Goal: Task Accomplishment & Management: Complete application form

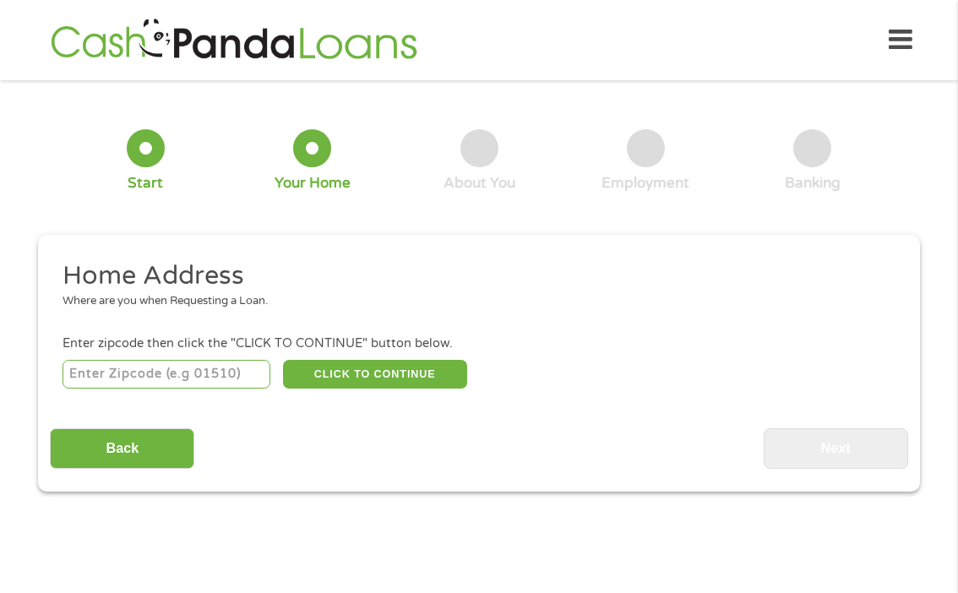
scroll to position [8, 0]
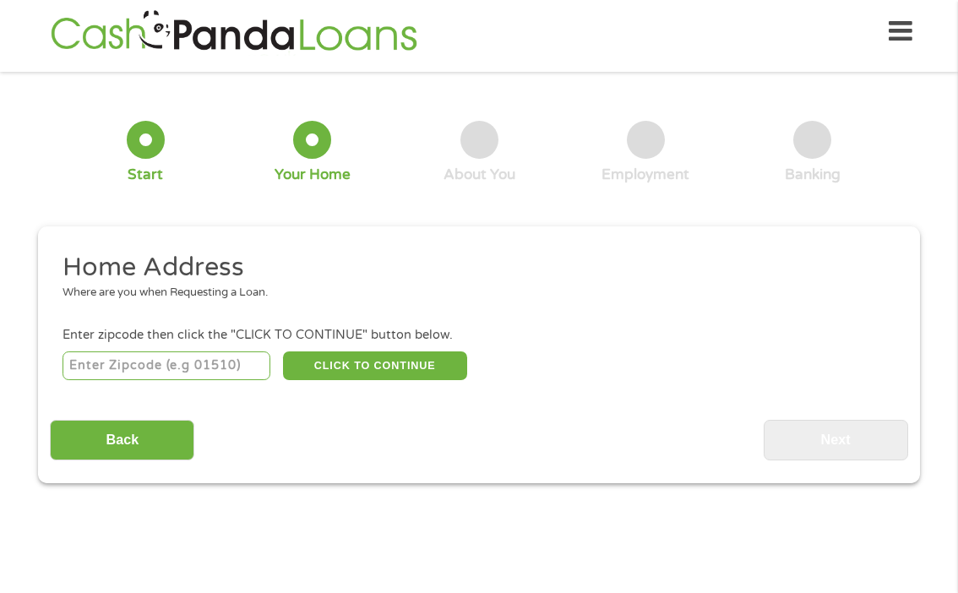
click at [163, 370] on input "number" at bounding box center [167, 366] width 209 height 29
type input "91016"
click at [389, 345] on li "Enter zipcode then click the "CLICK TO CONTINUE" button below. 91016 CLICK TO C…" at bounding box center [479, 354] width 858 height 57
click at [380, 367] on button "CLICK TO CONTINUE" at bounding box center [375, 366] width 184 height 29
type input "91016"
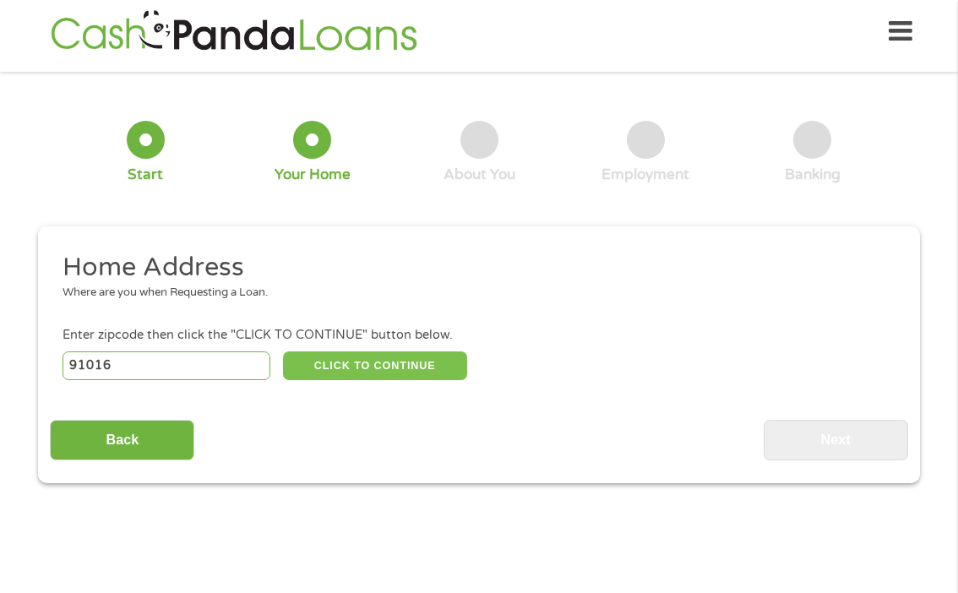
type input "[GEOGRAPHIC_DATA]"
select select "[US_STATE]"
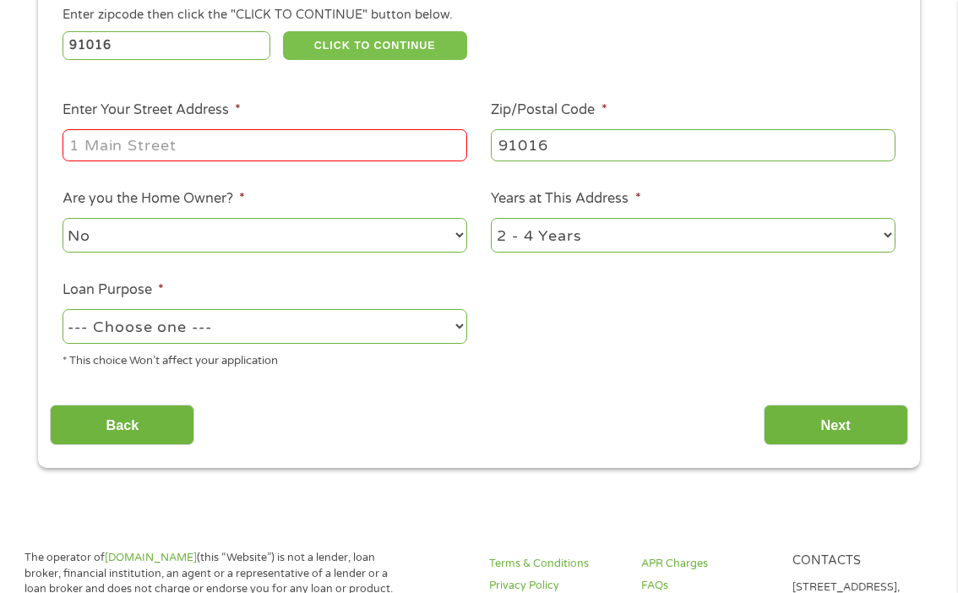
scroll to position [352, 0]
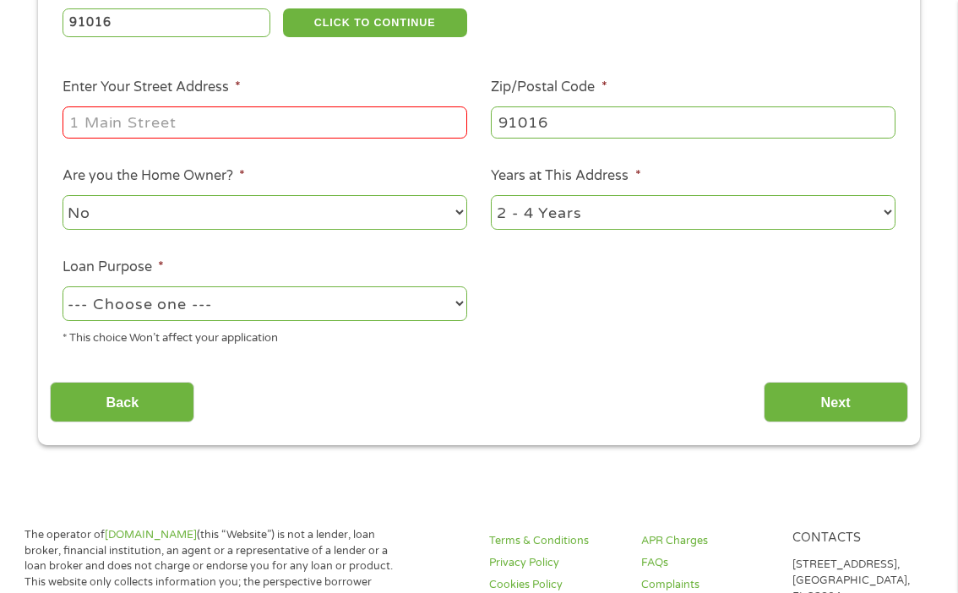
click at [245, 123] on input "Enter Your Street Address *" at bounding box center [265, 122] width 405 height 32
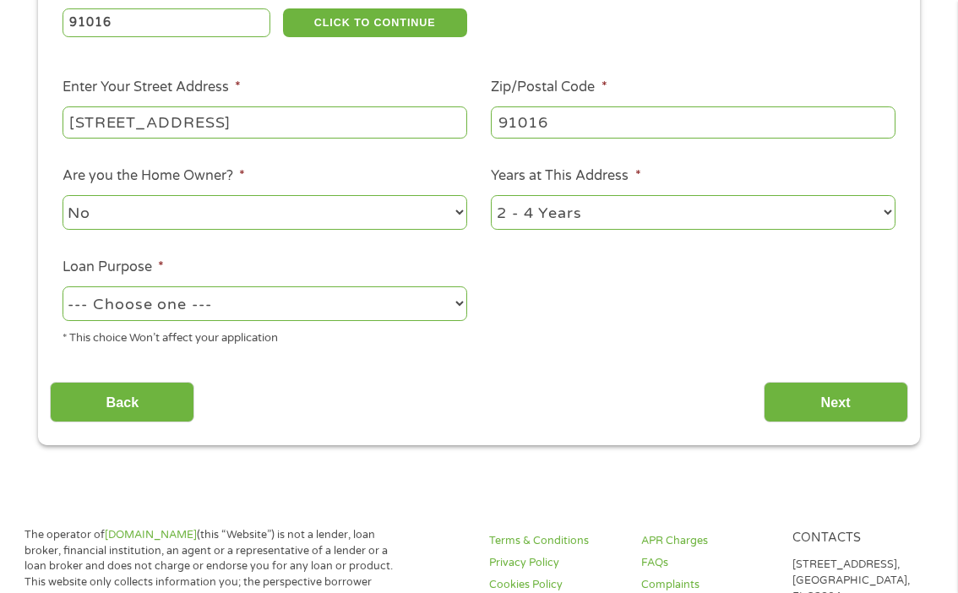
click at [607, 342] on ul "Home Address Where are you when Requesting a Loan. Enter zipcode then click the…" at bounding box center [479, 133] width 858 height 451
click at [284, 142] on div "[STREET_ADDRESS]" at bounding box center [265, 122] width 405 height 39
click at [284, 138] on input "[STREET_ADDRESS]" at bounding box center [265, 122] width 405 height 32
type input "[STREET_ADDRESS]"
click at [230, 217] on select "No Yes" at bounding box center [265, 212] width 405 height 35
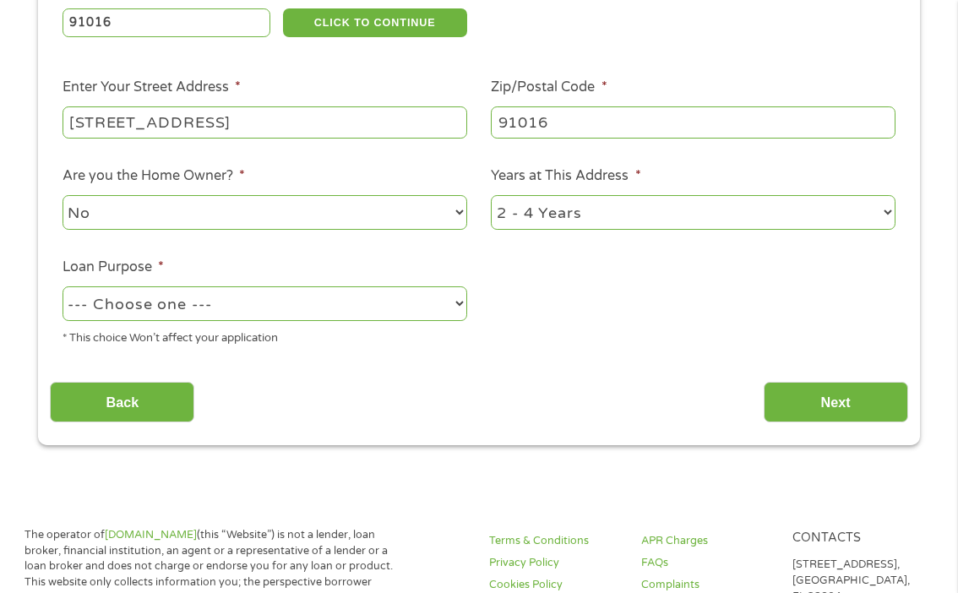
click at [275, 322] on div "--- Choose one --- Pay Bills Debt Consolidation Home Improvement Major Purchase…" at bounding box center [265, 304] width 405 height 41
click at [269, 316] on select "--- Choose one --- Pay Bills Debt Consolidation Home Improvement Major Purchase…" at bounding box center [265, 303] width 405 height 35
select select "paybills"
click at [63, 287] on select "--- Choose one --- Pay Bills Debt Consolidation Home Improvement Major Purchase…" at bounding box center [265, 303] width 405 height 35
click at [834, 394] on input "Next" at bounding box center [836, 402] width 144 height 41
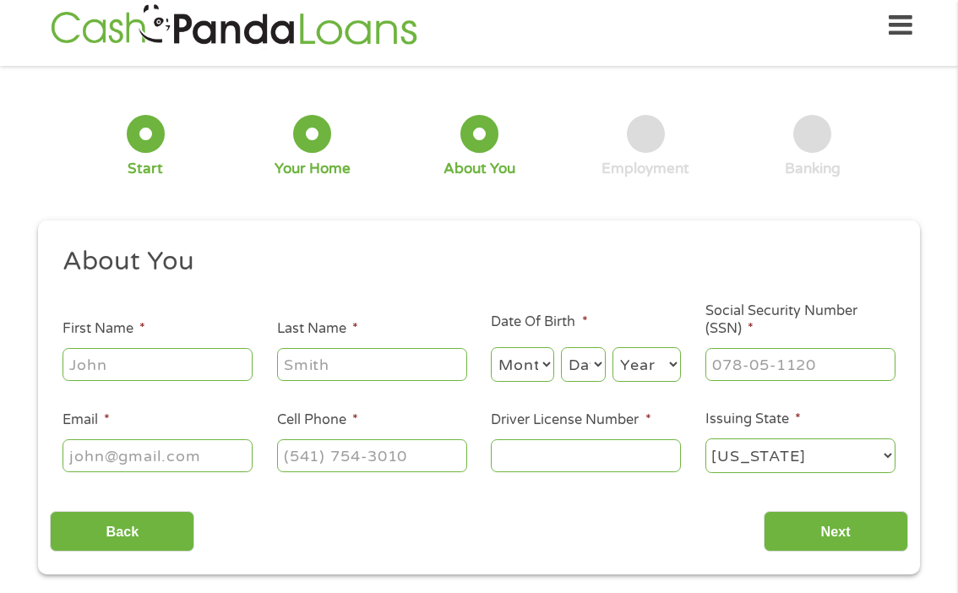
scroll to position [8, 0]
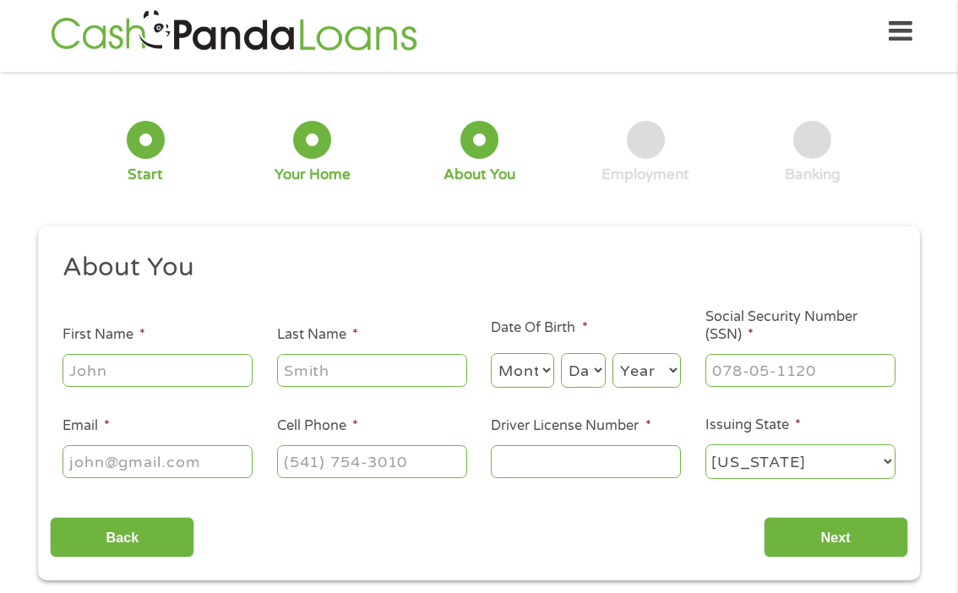
click at [215, 370] on input "First Name *" at bounding box center [158, 370] width 190 height 32
type input "[PERSON_NAME][DEMOGRAPHIC_DATA]"
type input "[PERSON_NAME]"
type input "[EMAIL_ADDRESS][DOMAIN_NAME]"
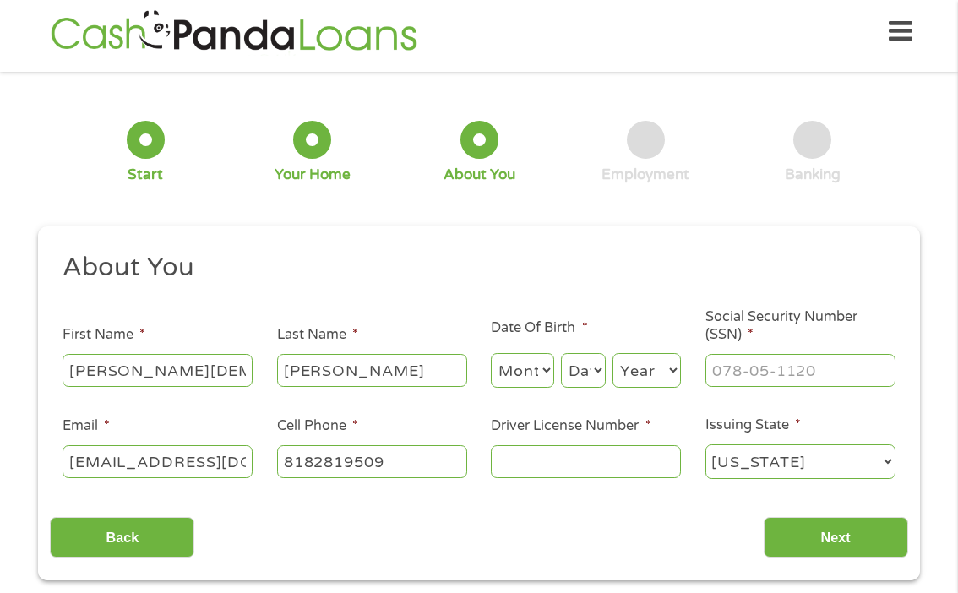
type input "[PHONE_NUMBER]"
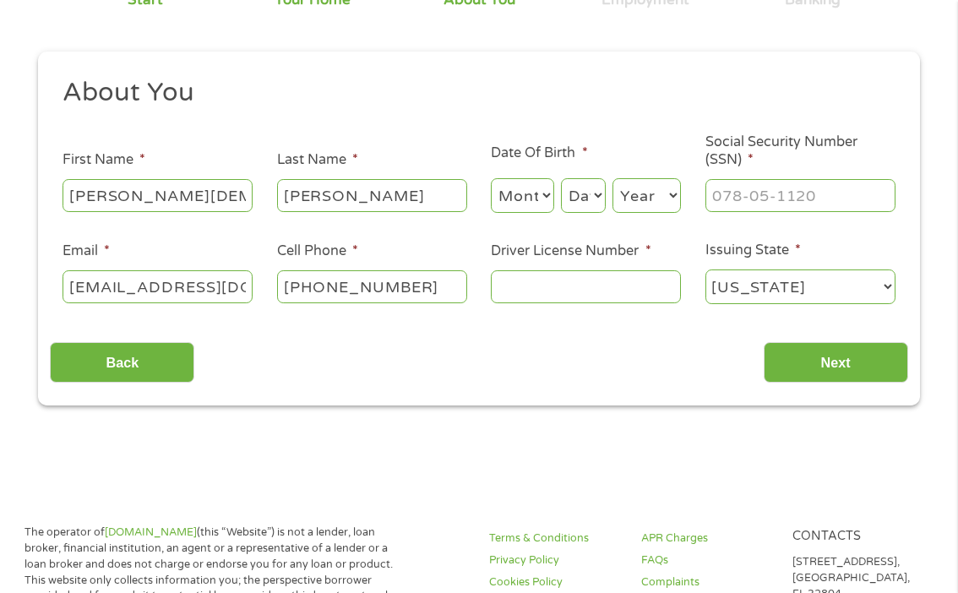
click at [510, 200] on select "Month 1 2 3 4 5 6 7 8 9 10 11 12" at bounding box center [522, 195] width 63 height 35
select select "2"
click at [491, 179] on select "Month 1 2 3 4 5 6 7 8 9 10 11 12" at bounding box center [522, 195] width 63 height 35
click at [582, 193] on select "Day 1 2 3 4 5 6 7 8 9 10 11 12 13 14 15 16 17 18 19 20 21 22 23 24 25 26 27 28 …" at bounding box center [583, 195] width 45 height 35
select select "21"
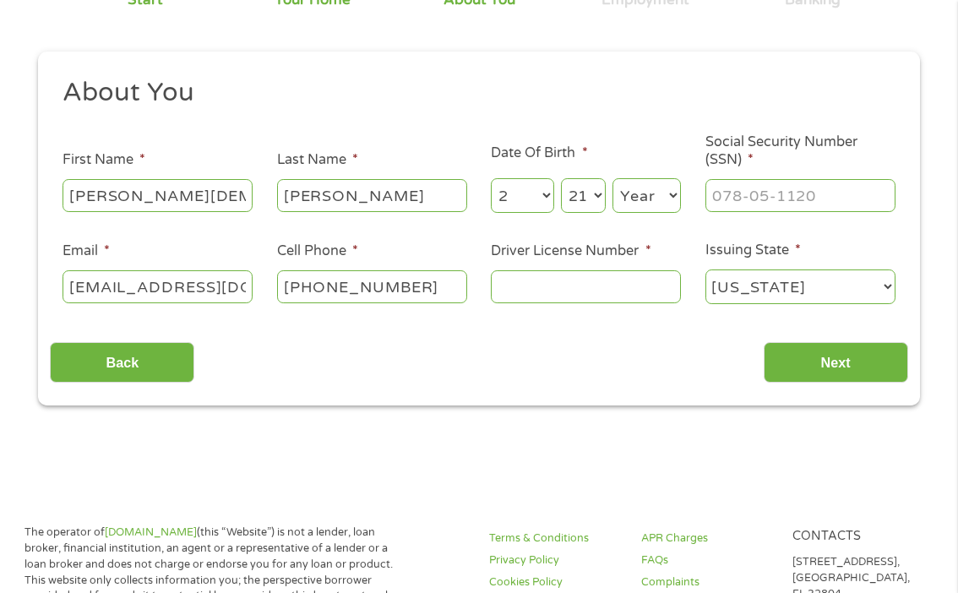
click at [561, 179] on select "Day 1 2 3 4 5 6 7 8 9 10 11 12 13 14 15 16 17 18 19 20 21 22 23 24 25 26 27 28 …" at bounding box center [583, 195] width 45 height 35
click at [641, 204] on select "Year [DATE] 2006 2005 2004 2003 2002 2001 2000 1999 1998 1997 1996 1995 1994 19…" at bounding box center [647, 195] width 68 height 35
select select "1987"
click at [613, 179] on select "Year [DATE] 2006 2005 2004 2003 2002 2001 2000 1999 1998 1997 1996 1995 1994 19…" at bounding box center [647, 195] width 68 height 35
click at [750, 195] on input "___-__-____" at bounding box center [801, 195] width 190 height 32
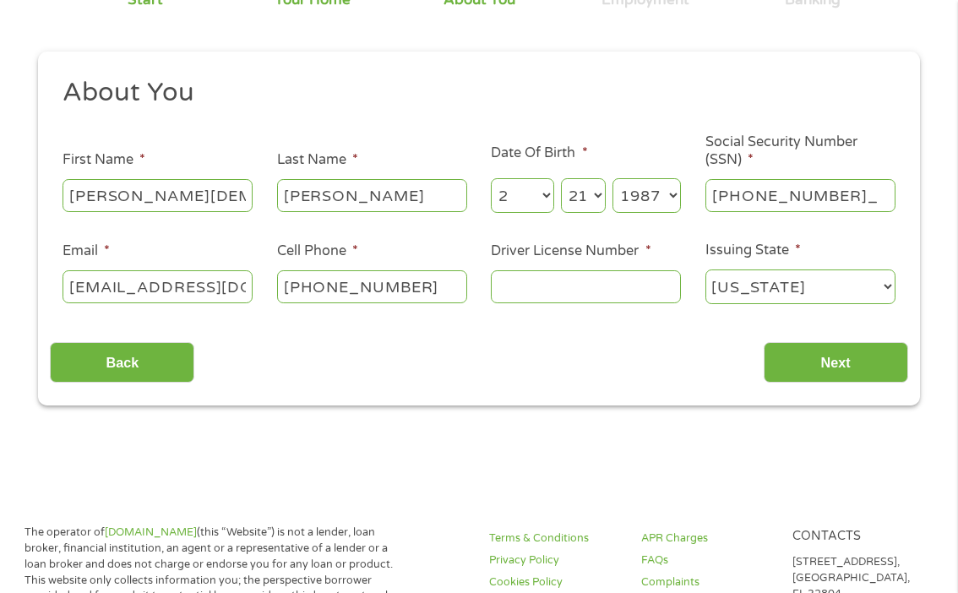
type input "612-25-2571"
click at [659, 294] on input "Driver License Number *" at bounding box center [586, 286] width 190 height 32
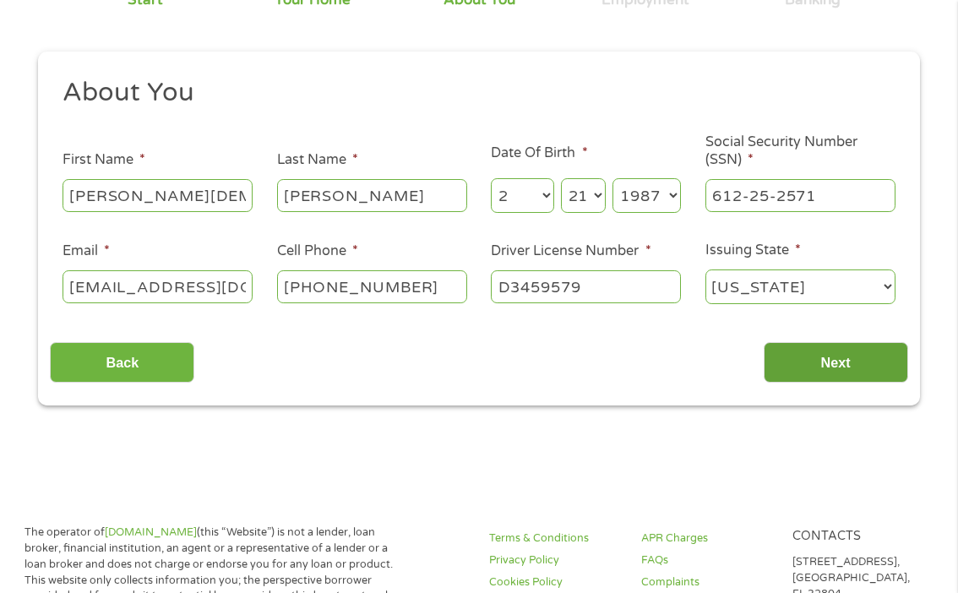
type input "D3459579"
click at [862, 358] on input "Next" at bounding box center [836, 362] width 144 height 41
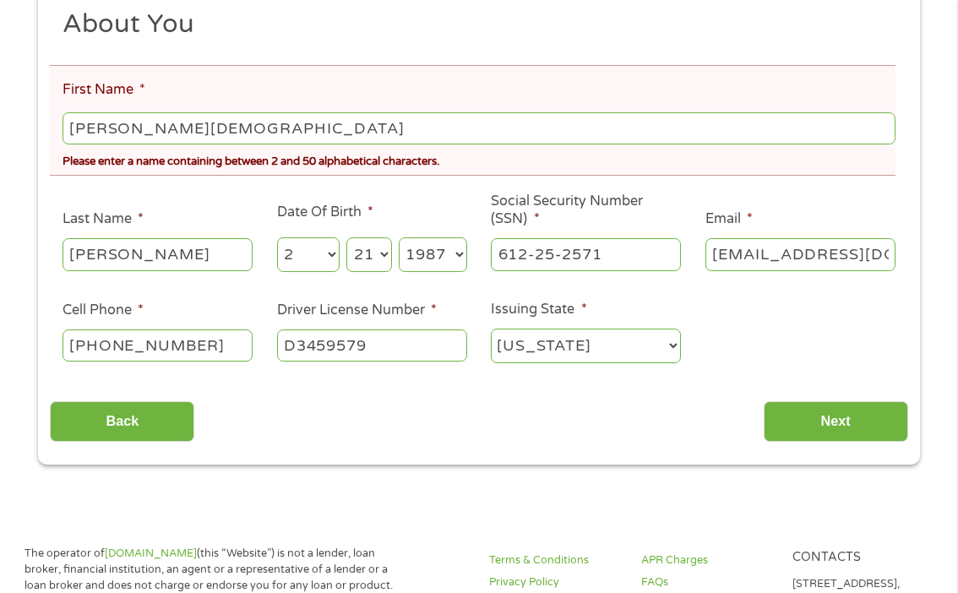
scroll to position [328, 0]
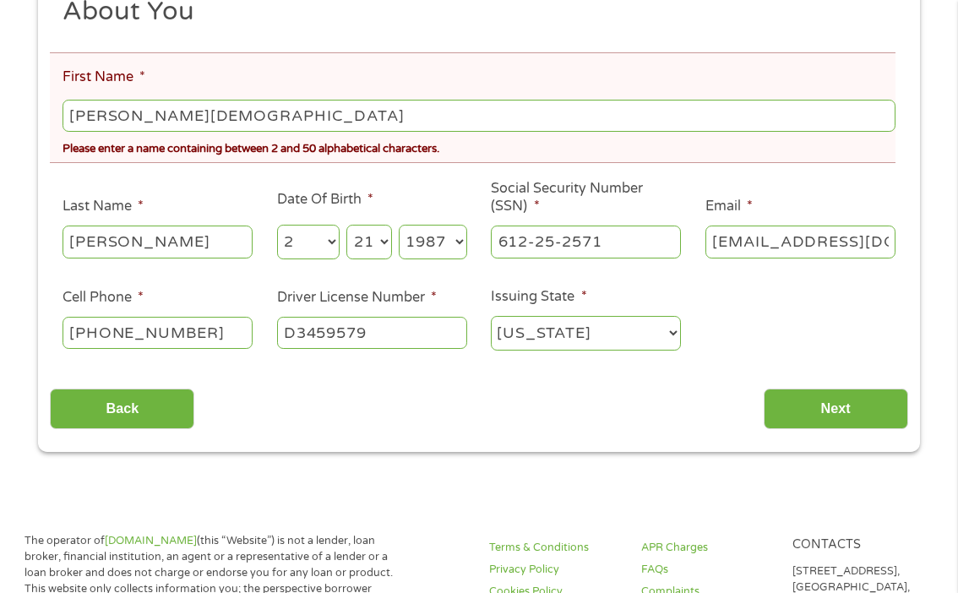
click at [264, 123] on input "[PERSON_NAME][DEMOGRAPHIC_DATA]" at bounding box center [479, 116] width 833 height 32
type input "[PERSON_NAME]"
click at [586, 417] on div "Back Next" at bounding box center [479, 402] width 858 height 53
click at [776, 395] on input "Next" at bounding box center [836, 409] width 144 height 41
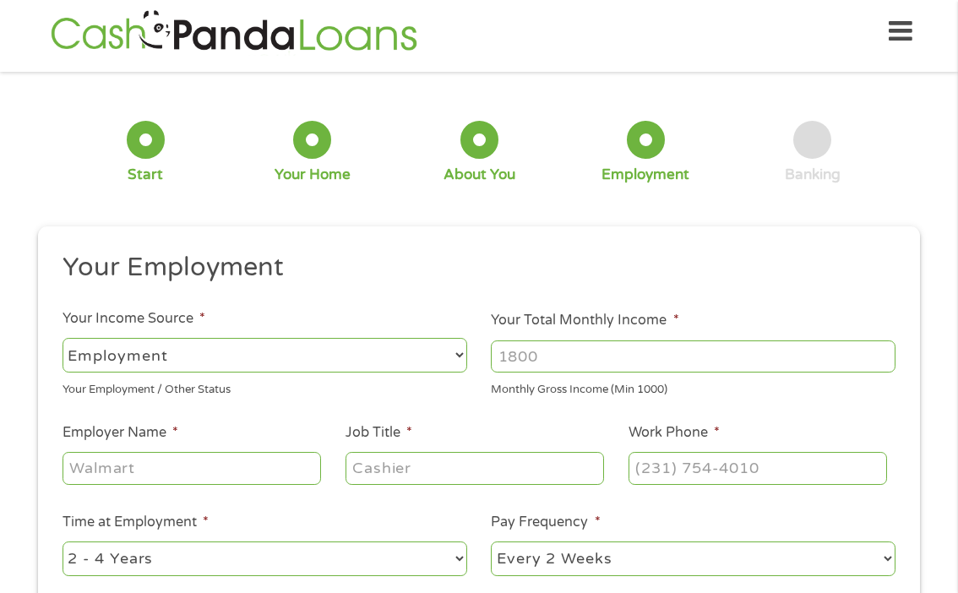
scroll to position [176, 0]
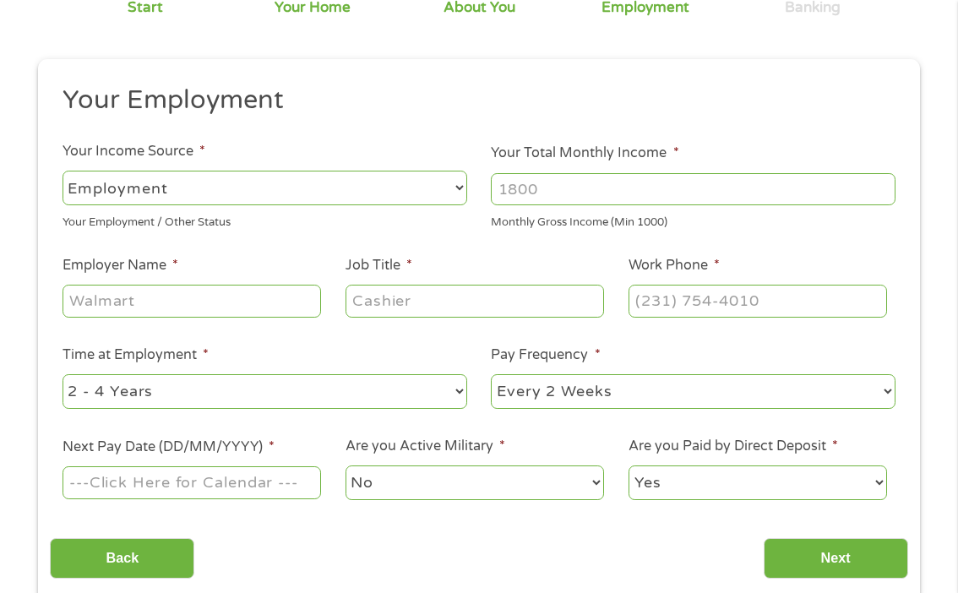
click at [251, 193] on select "--- Choose one --- Employment [DEMOGRAPHIC_DATA] Benefits" at bounding box center [265, 188] width 405 height 35
click at [63, 171] on select "--- Choose one --- Employment [DEMOGRAPHIC_DATA] Benefits" at bounding box center [265, 188] width 405 height 35
click at [571, 191] on input "Your Total Monthly Income *" at bounding box center [693, 189] width 405 height 32
type input "9000"
click at [195, 317] on input "Employer Name *" at bounding box center [192, 301] width 259 height 32
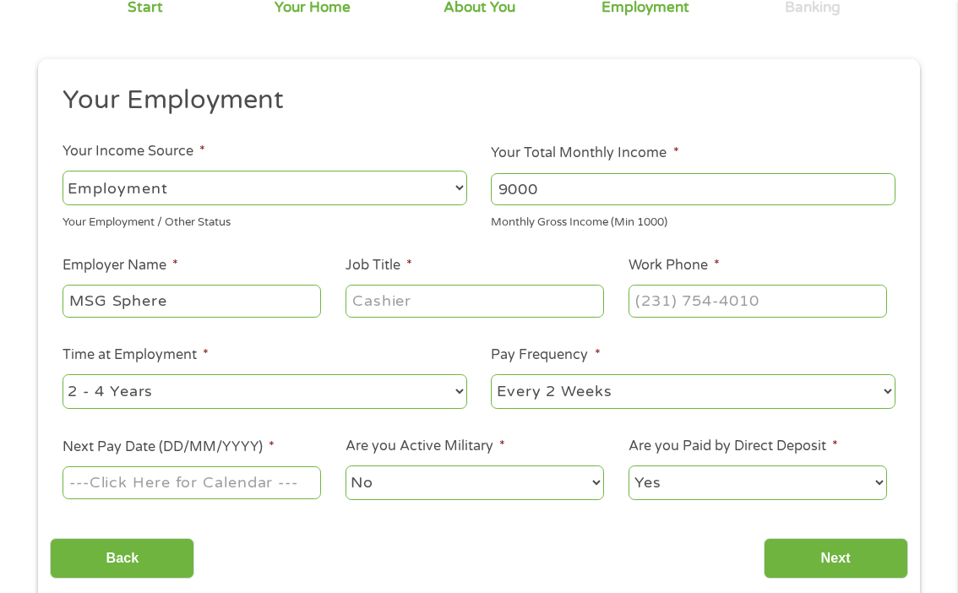
type input "MSG Sphere"
type input "Sr Director of Client Services"
type input "(___) ___-____"
click at [725, 293] on input "(___) ___-____" at bounding box center [758, 301] width 259 height 32
type input "(725) ___-____"
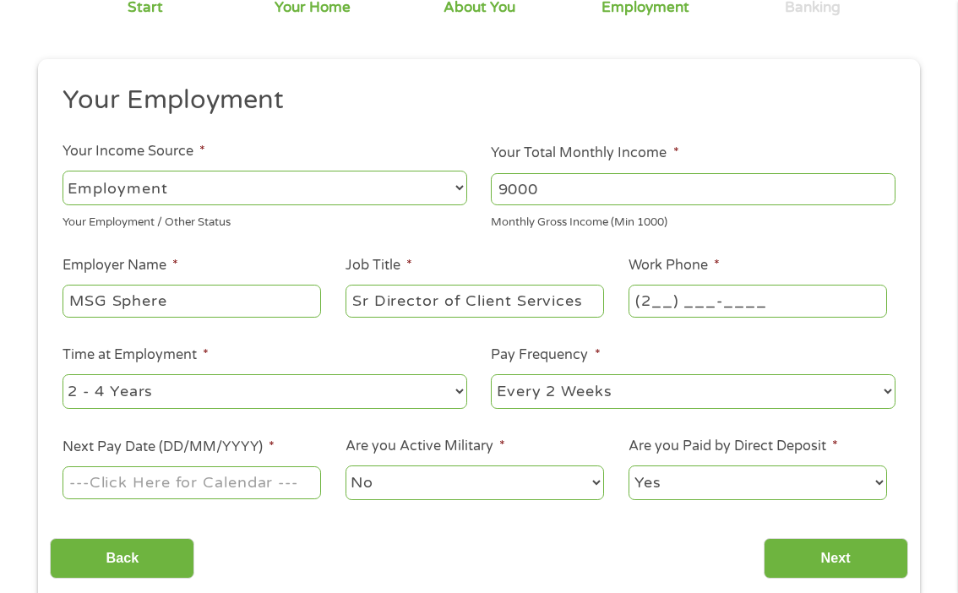
type input "(___) ___-____"
type input "(725) ___-____"
type input "(725) 258-____"
type input "(___) ___-____"
type input "[PHONE_NUMBER]"
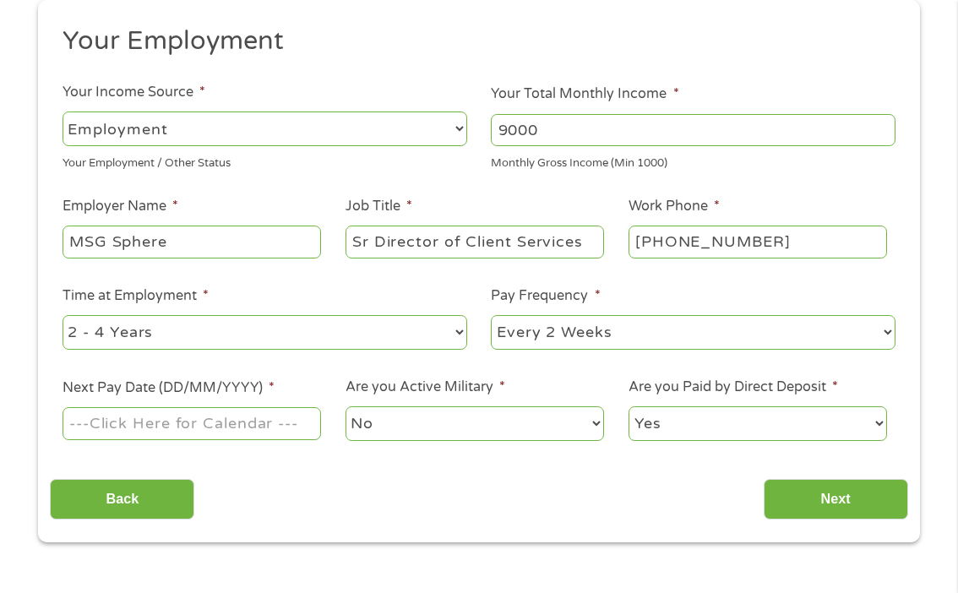
scroll to position [237, 0]
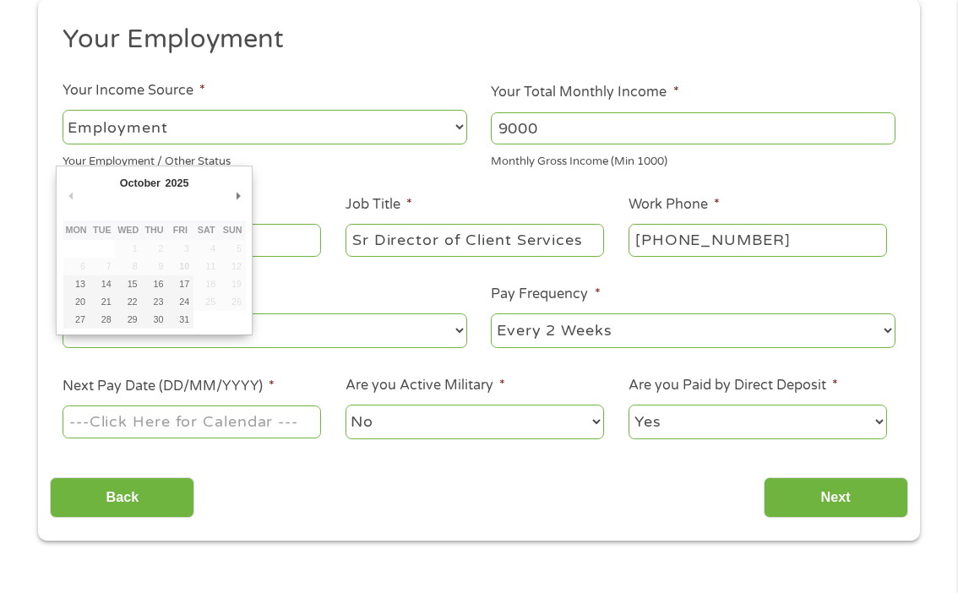
click at [208, 423] on input "Next Pay Date (DD/MM/YYYY) *" at bounding box center [192, 422] width 259 height 32
type input "[DATE]"
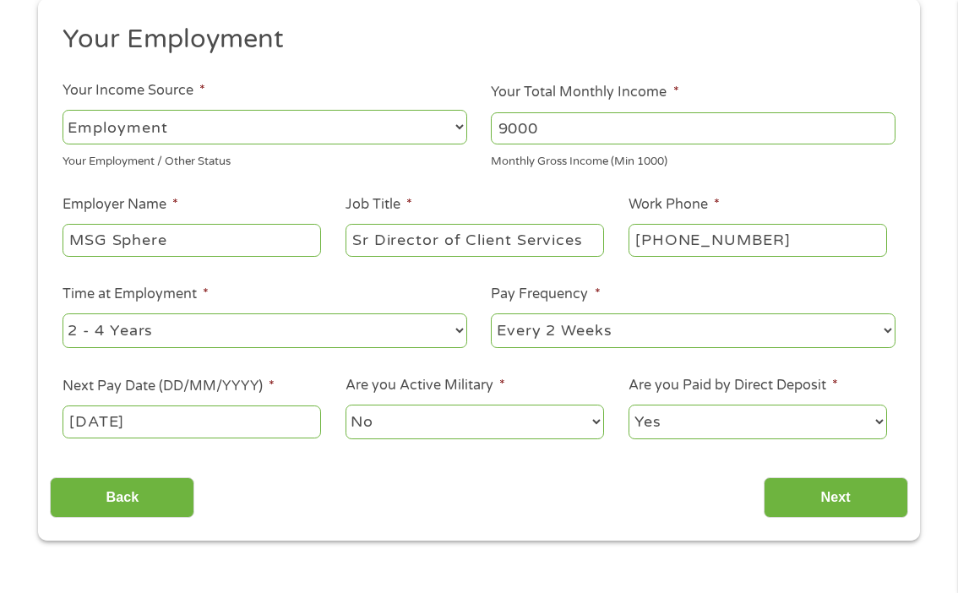
click at [488, 426] on select "No Yes" at bounding box center [475, 422] width 259 height 35
click at [750, 412] on select "Yes No" at bounding box center [758, 422] width 259 height 35
click at [820, 514] on input "Next" at bounding box center [836, 497] width 144 height 41
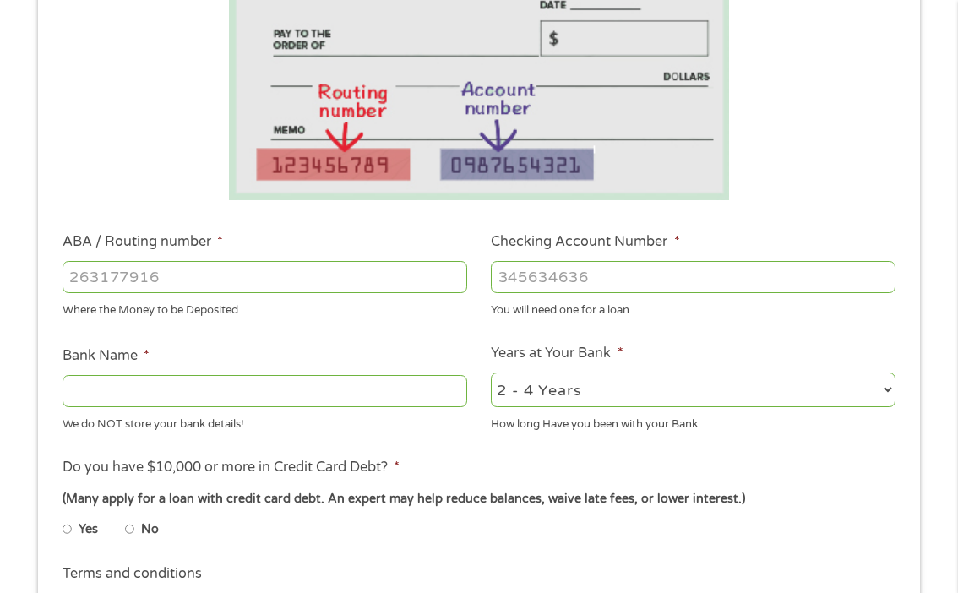
scroll to position [490, 0]
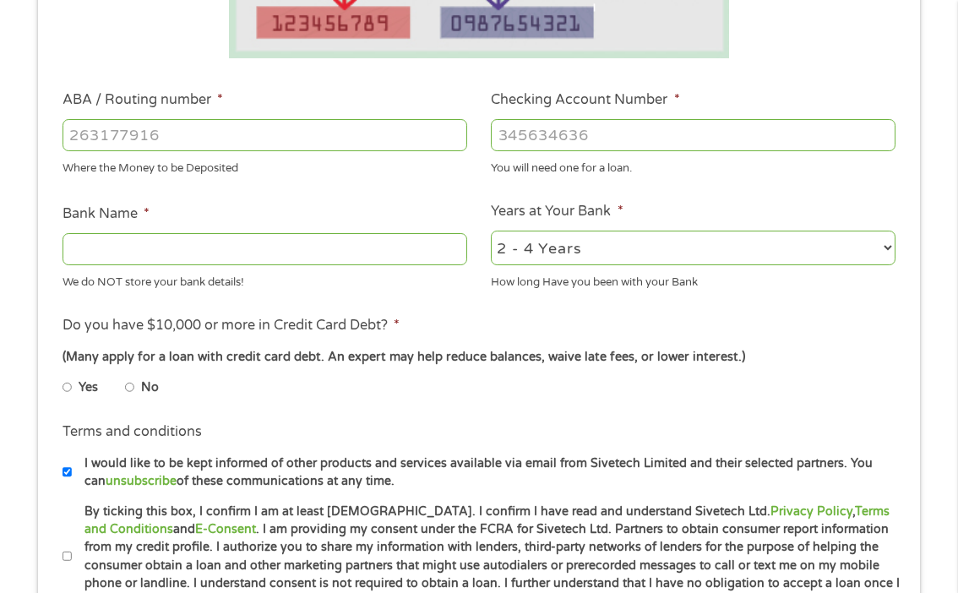
click at [139, 392] on li "No" at bounding box center [155, 387] width 61 height 33
click at [132, 389] on input "No" at bounding box center [130, 387] width 10 height 27
radio input "true"
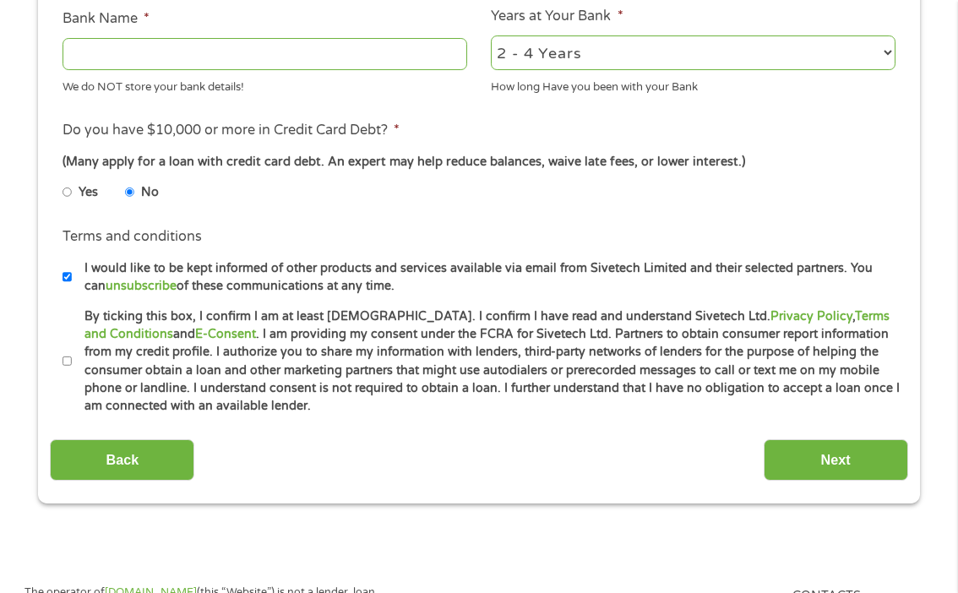
scroll to position [706, 0]
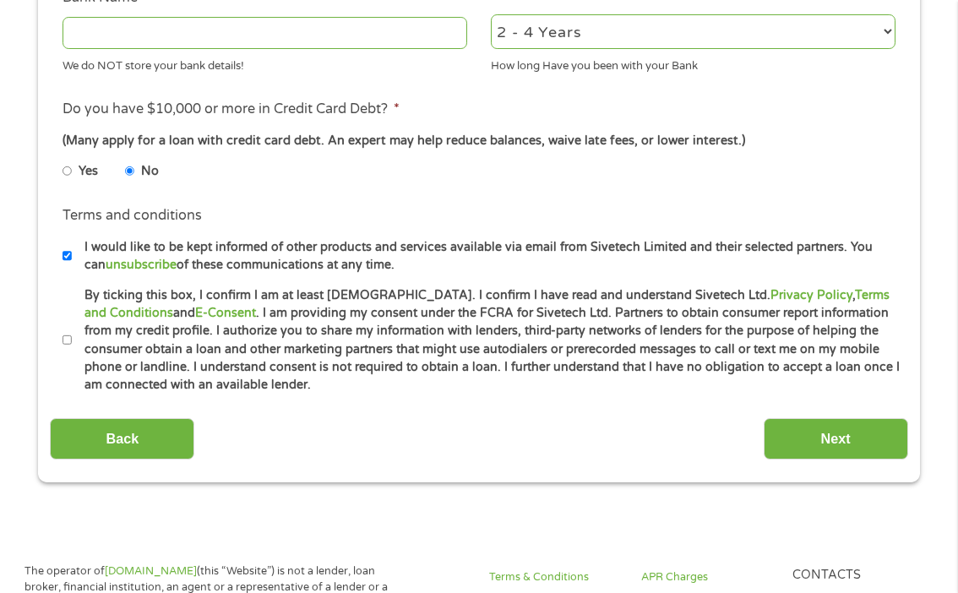
click at [69, 344] on input "By ticking this box, I confirm I am at least [DEMOGRAPHIC_DATA]. I confirm I ha…" at bounding box center [68, 340] width 10 height 27
checkbox input "true"
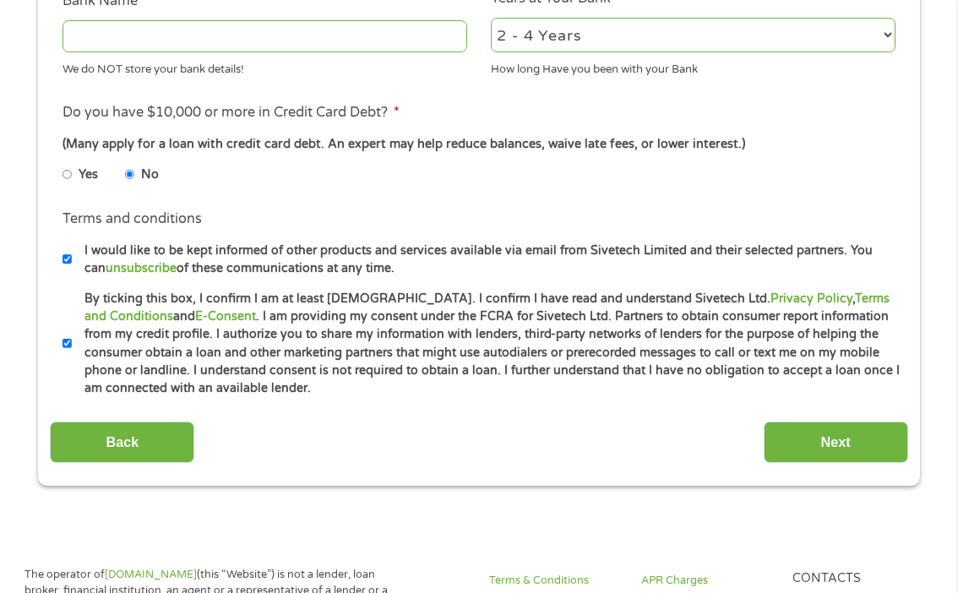
scroll to position [649, 0]
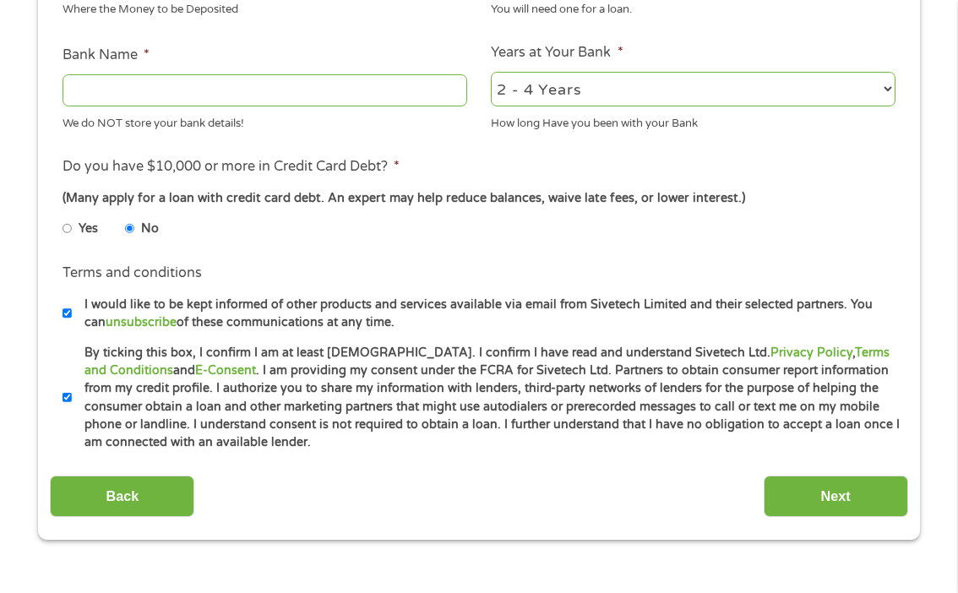
click at [264, 92] on input "Bank Name *" at bounding box center [265, 90] width 405 height 32
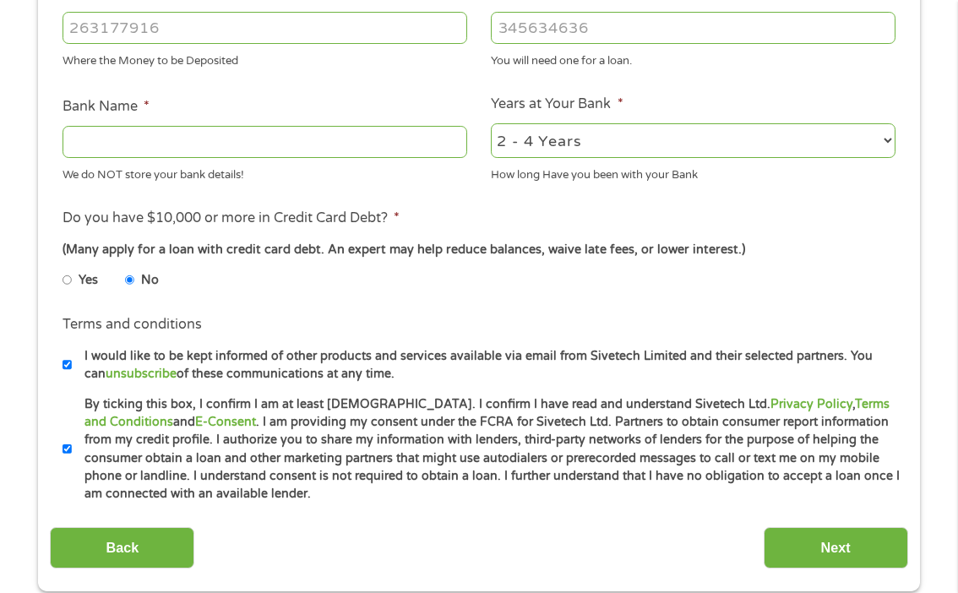
scroll to position [503, 0]
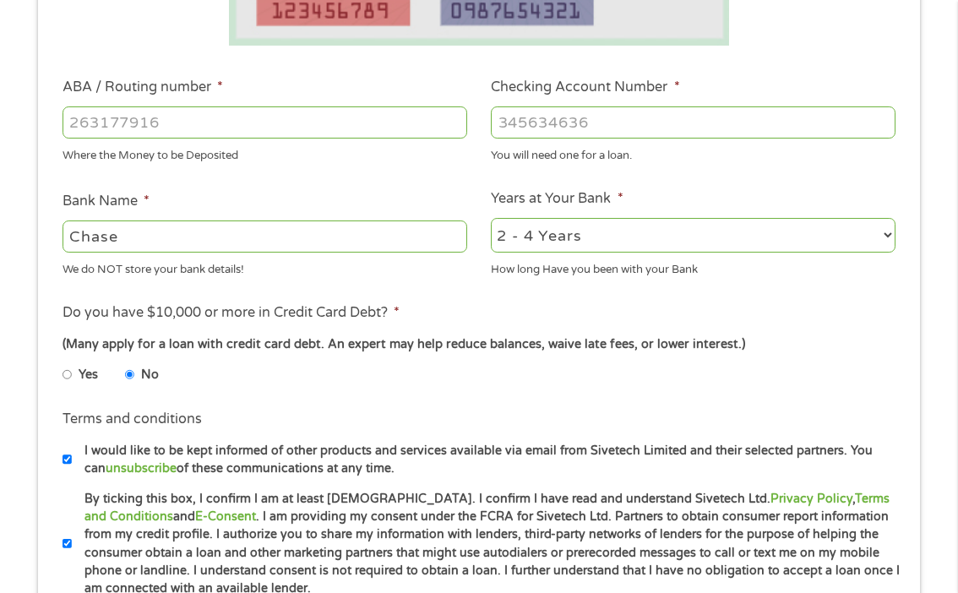
type input "Chase"
click at [187, 126] on input "ABA / Routing number *" at bounding box center [265, 122] width 405 height 32
click at [534, 118] on input "Checking Account Number *" at bounding box center [693, 122] width 405 height 32
type input "952377968"
click at [381, 121] on input "ABA / Routing number *" at bounding box center [265, 122] width 405 height 32
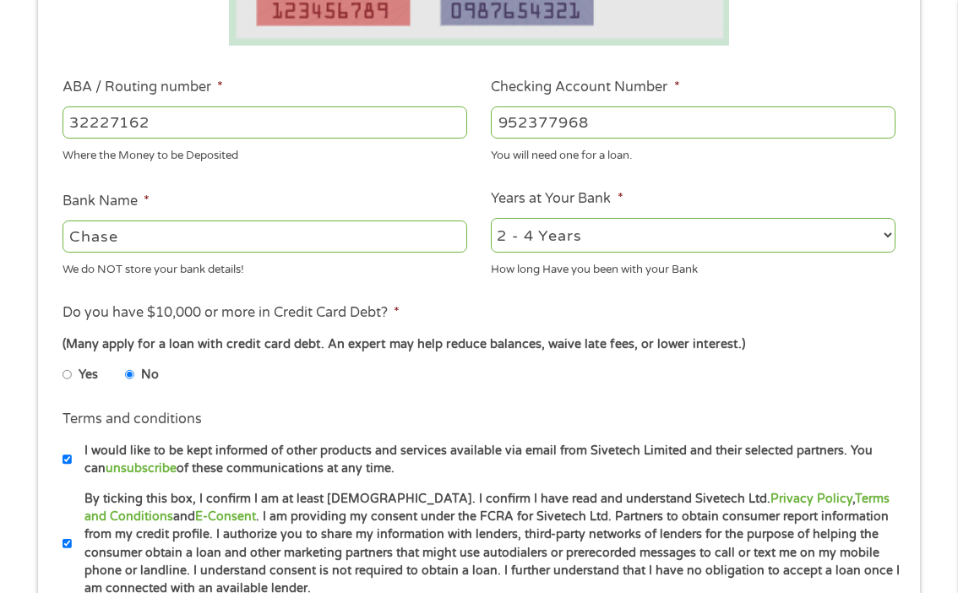
type input "322271627"
type input "[PERSON_NAME] [PERSON_NAME] BANK NA"
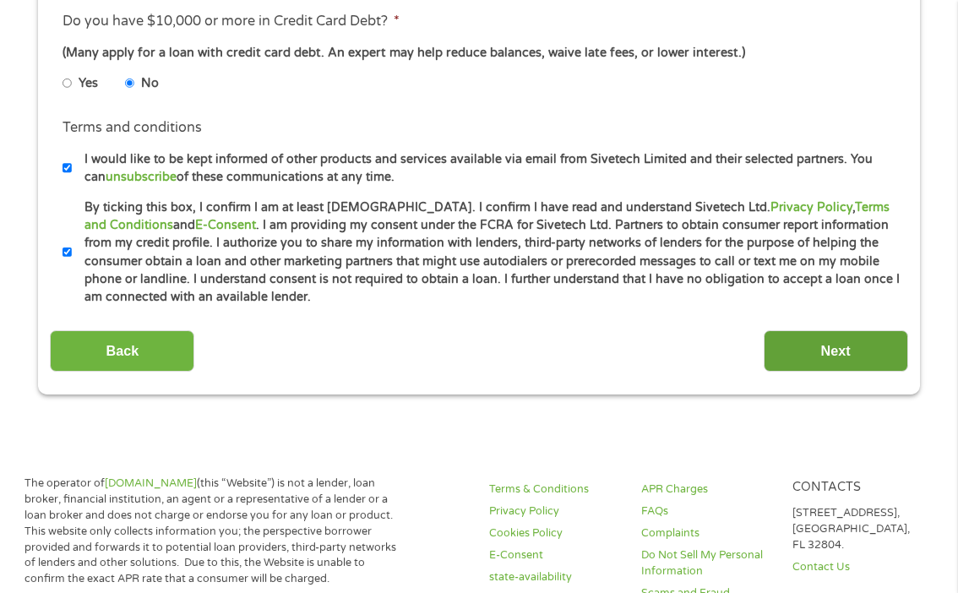
type input "322271627"
click at [813, 358] on input "Next" at bounding box center [836, 350] width 144 height 41
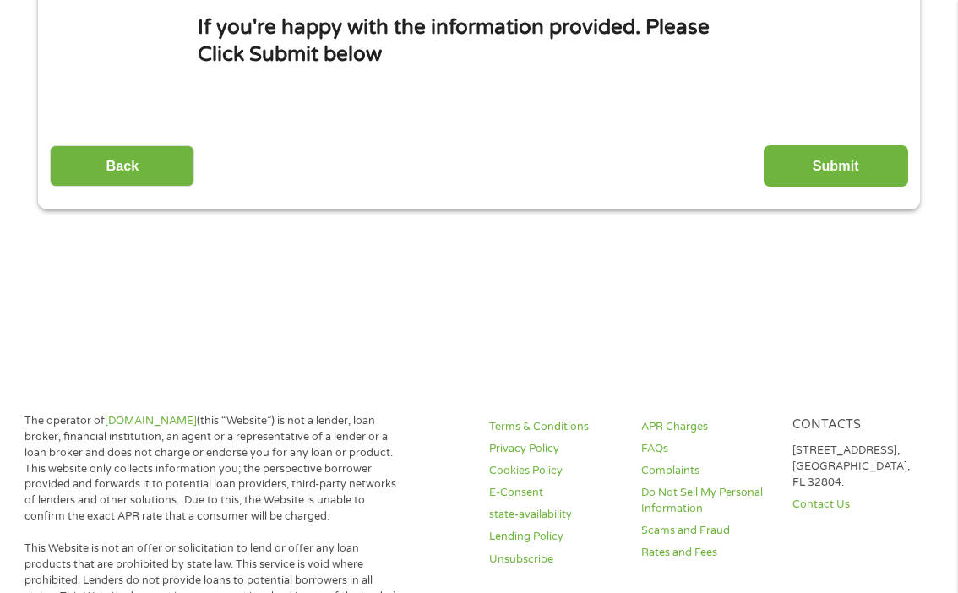
scroll to position [376, 0]
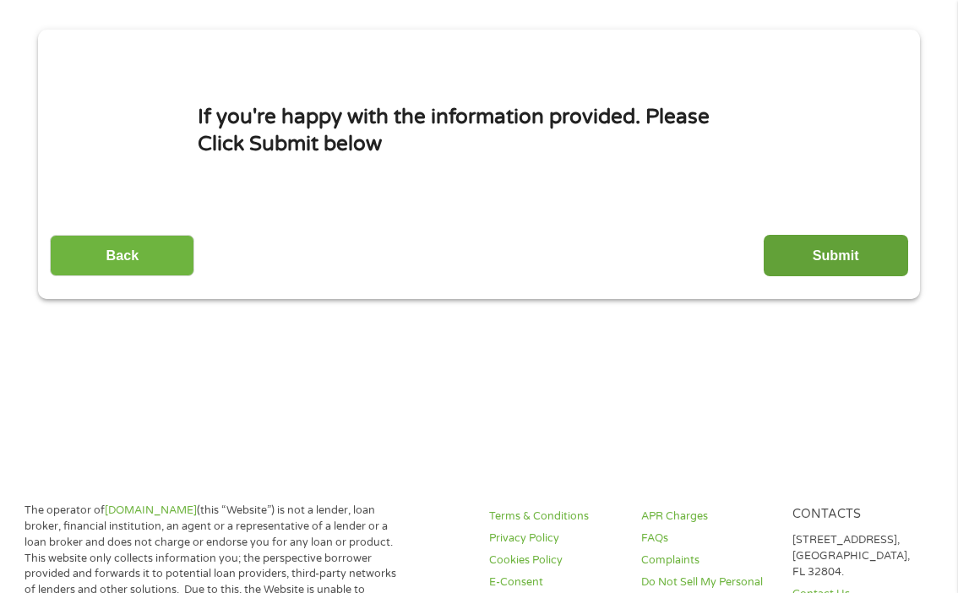
click at [781, 272] on input "Submit" at bounding box center [836, 255] width 144 height 41
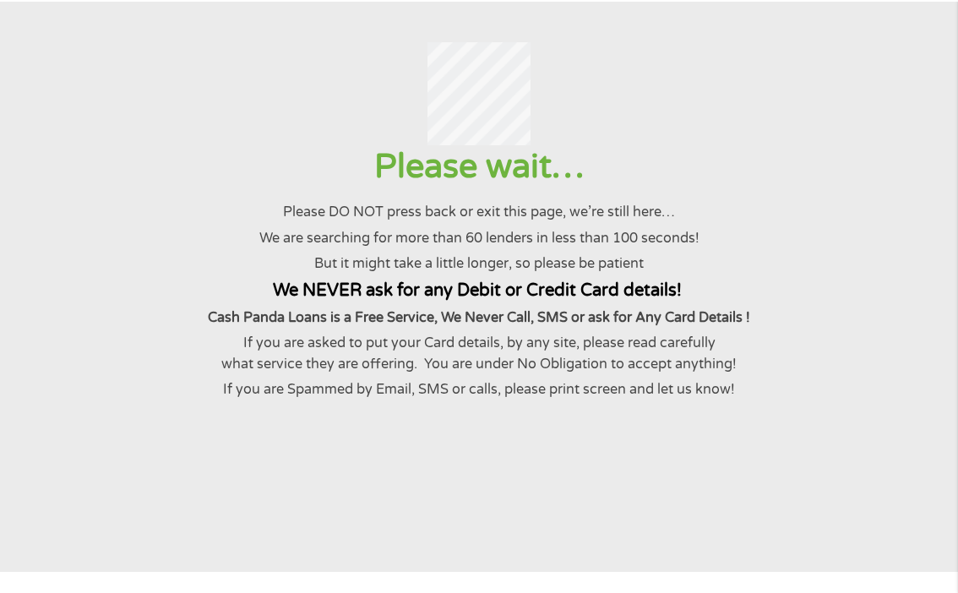
scroll to position [0, 0]
